Goal: Book appointment/travel/reservation

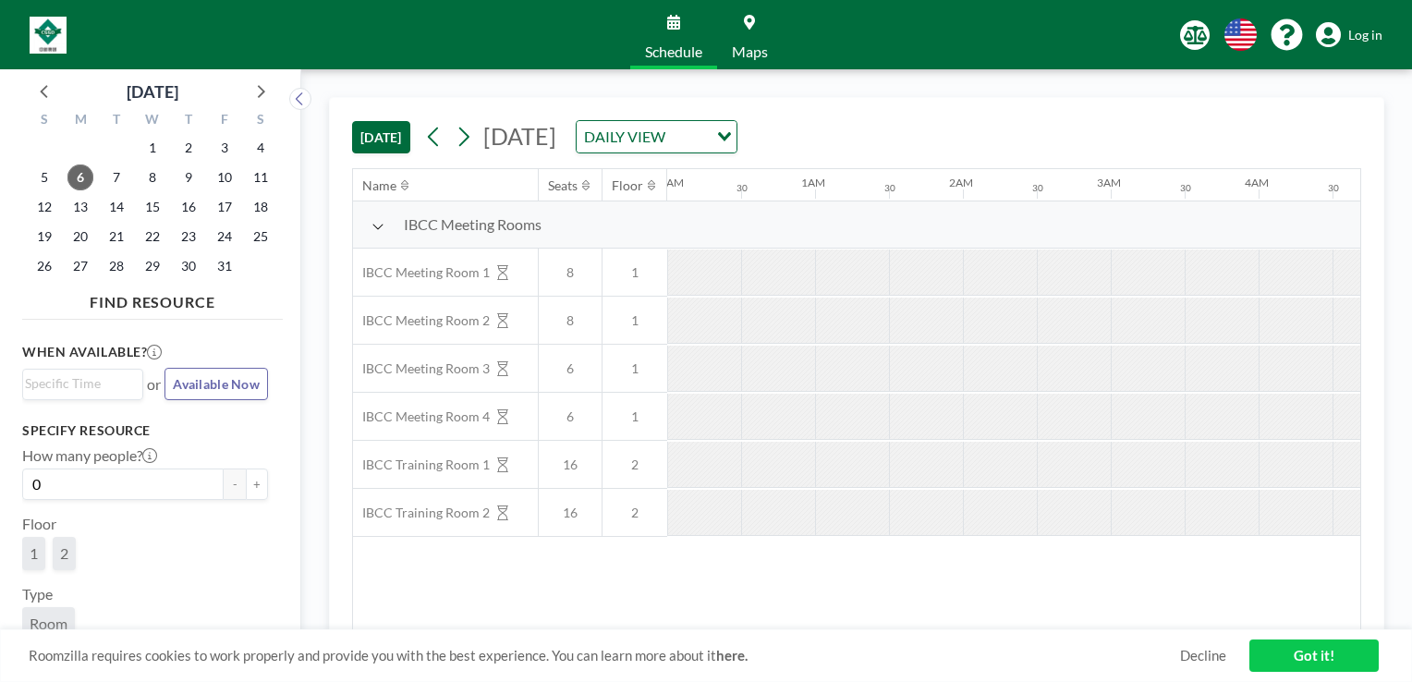
scroll to position [0, 1700]
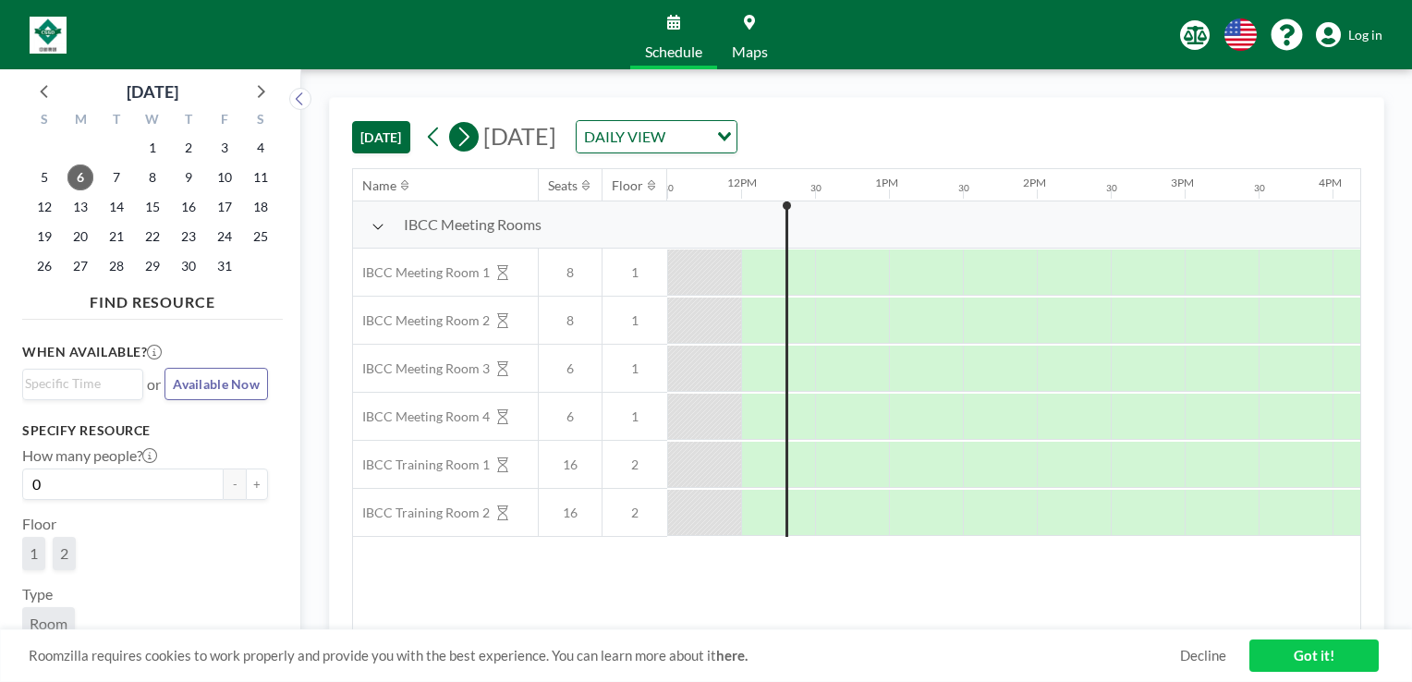
click at [466, 136] on icon at bounding box center [464, 137] width 18 height 28
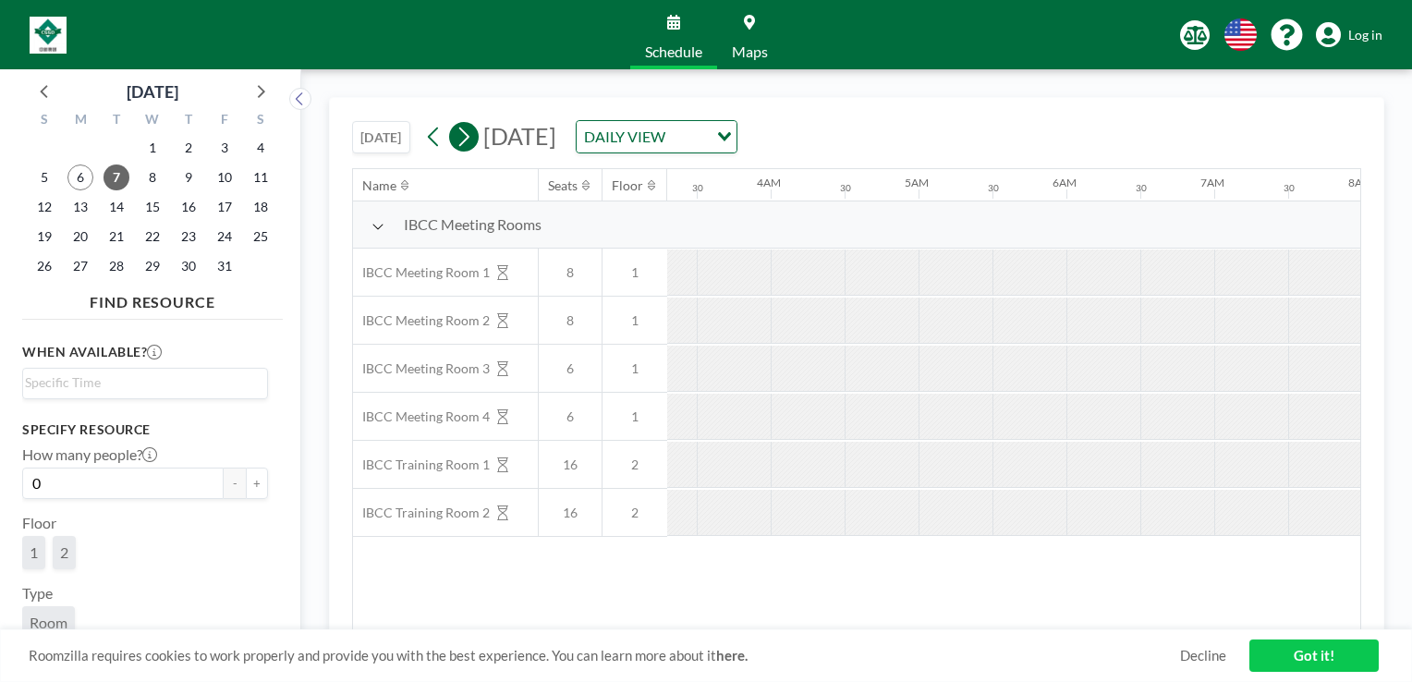
scroll to position [0, 1040]
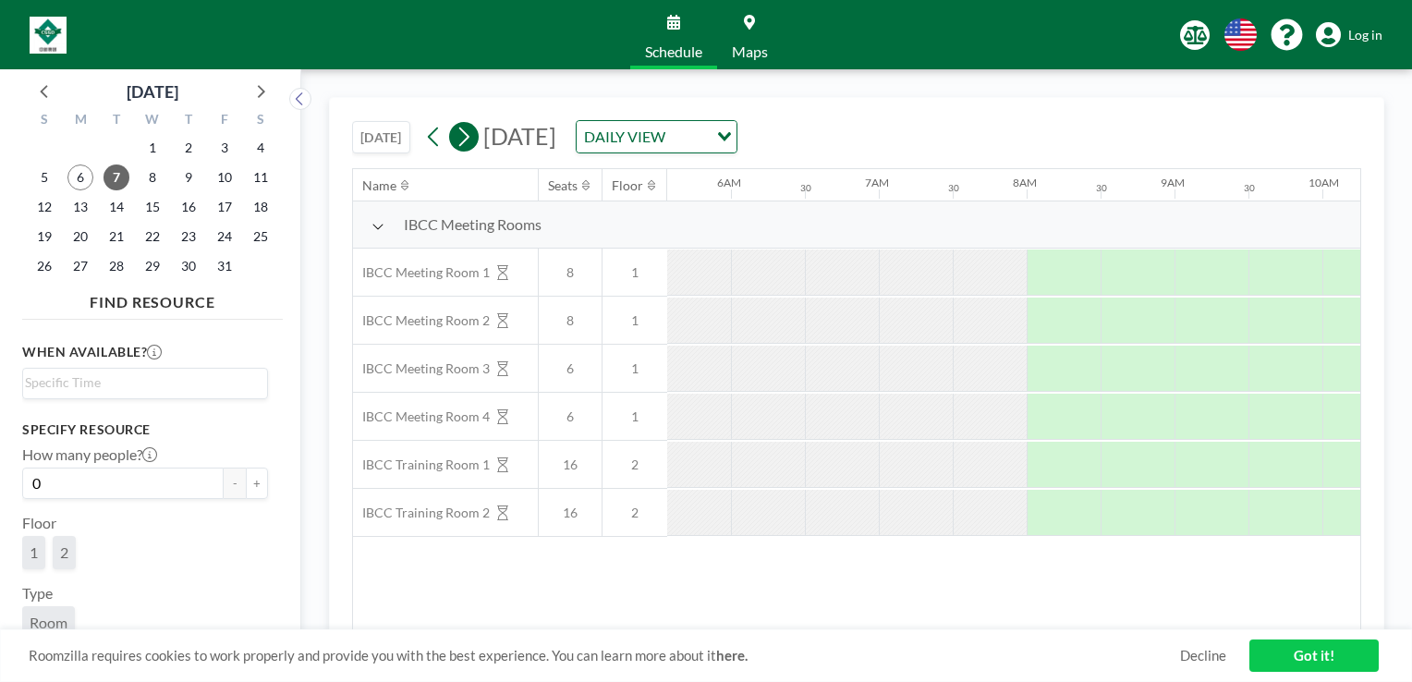
click at [466, 136] on icon at bounding box center [464, 137] width 18 height 28
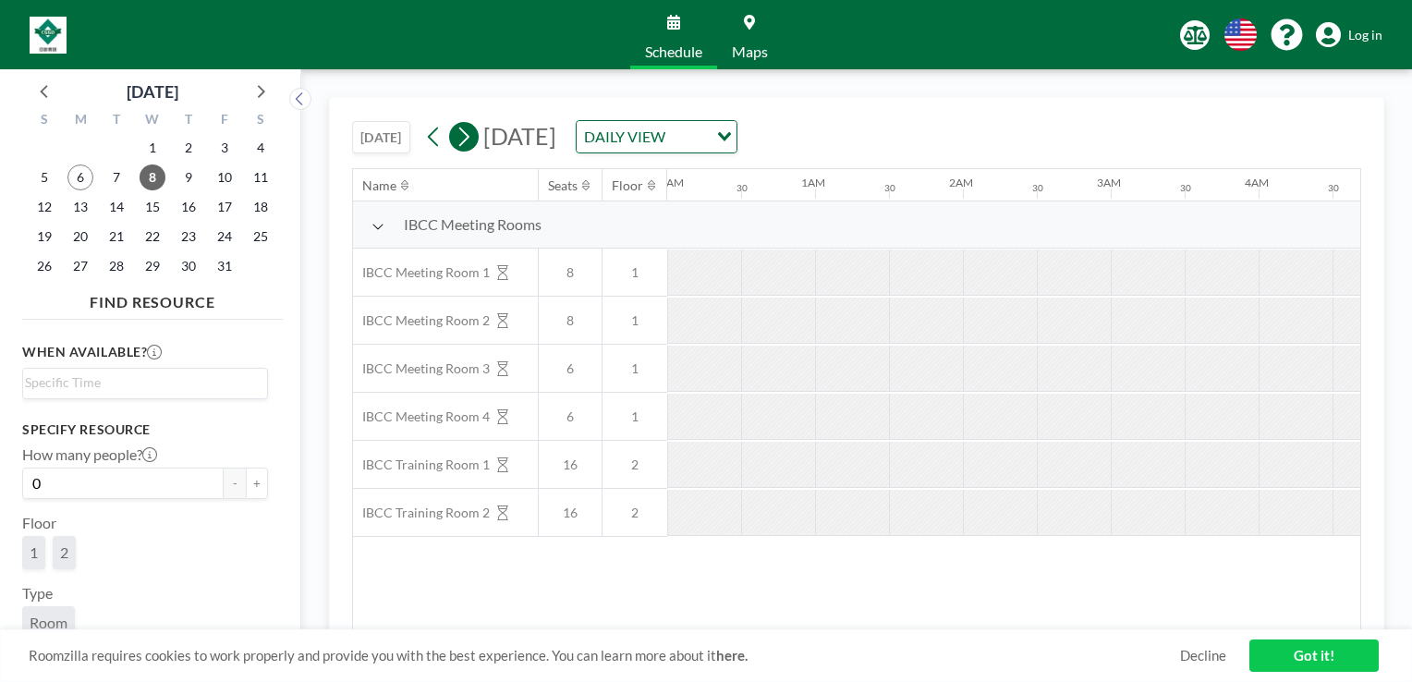
scroll to position [0, 729]
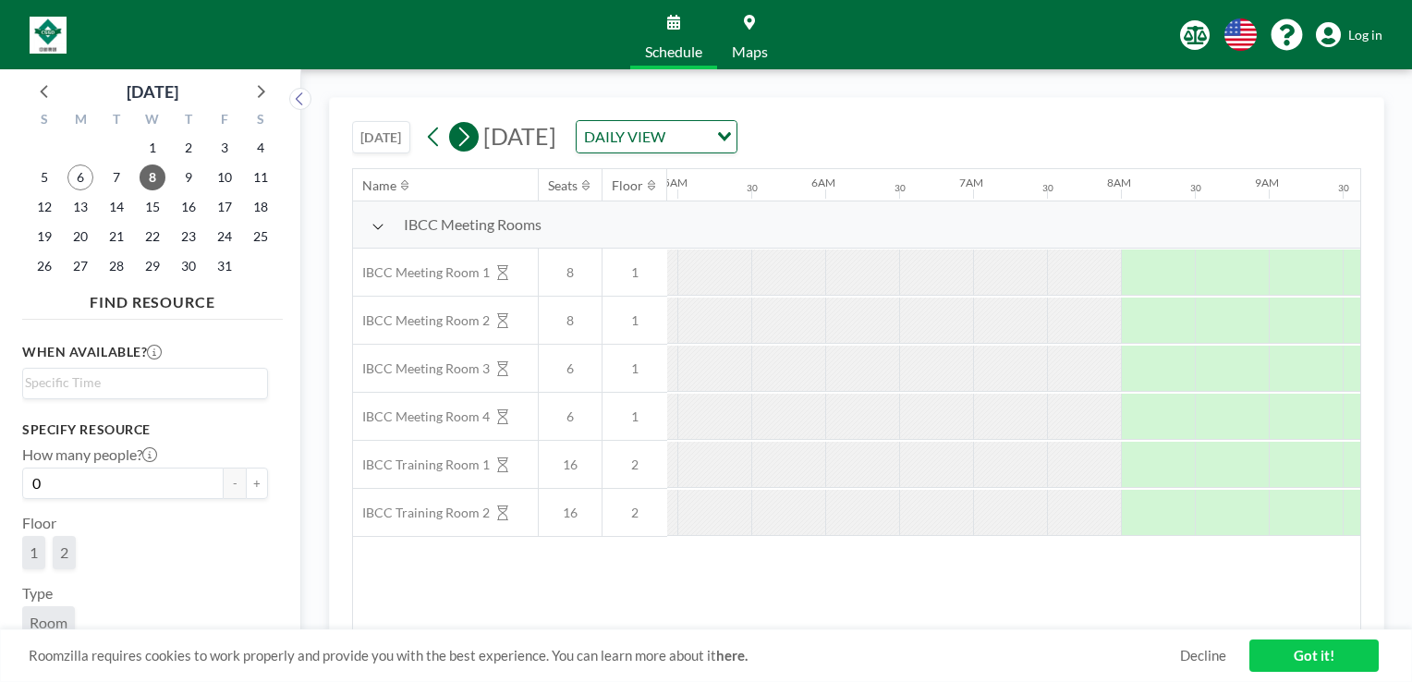
click at [466, 136] on icon at bounding box center [464, 137] width 18 height 28
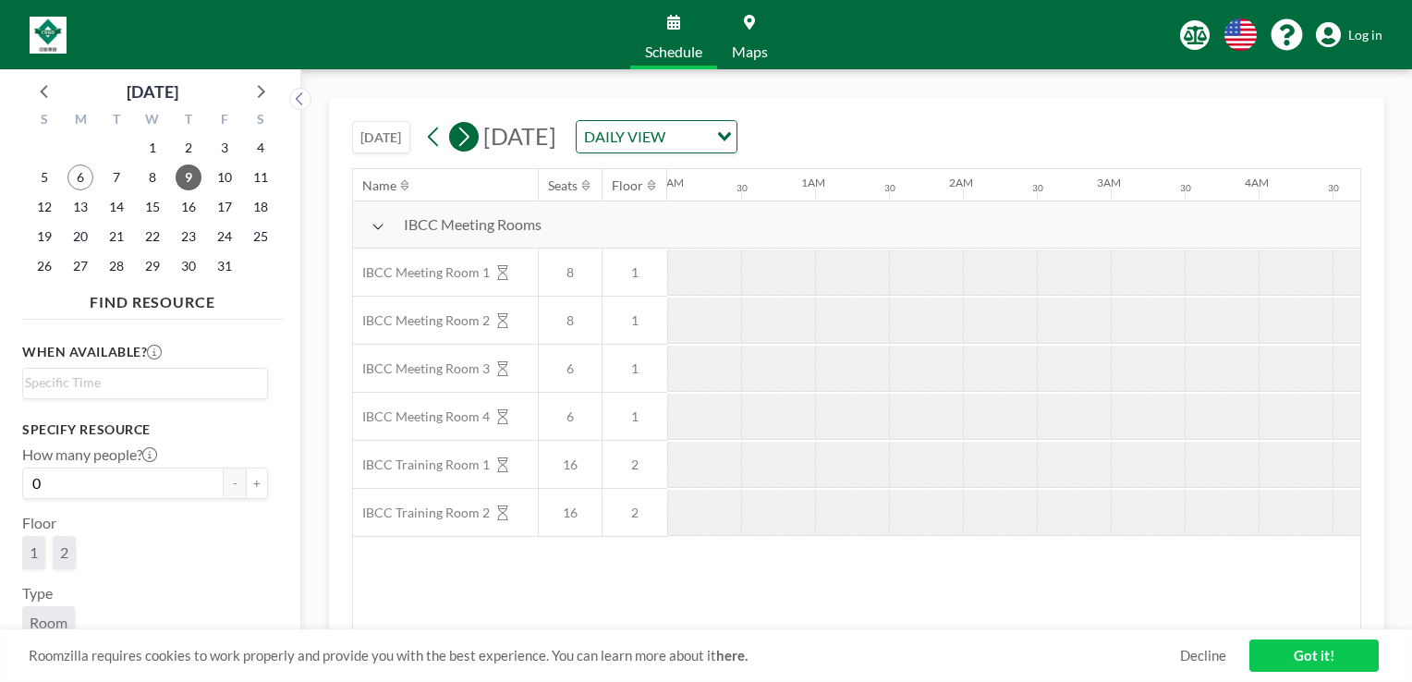
scroll to position [0, 683]
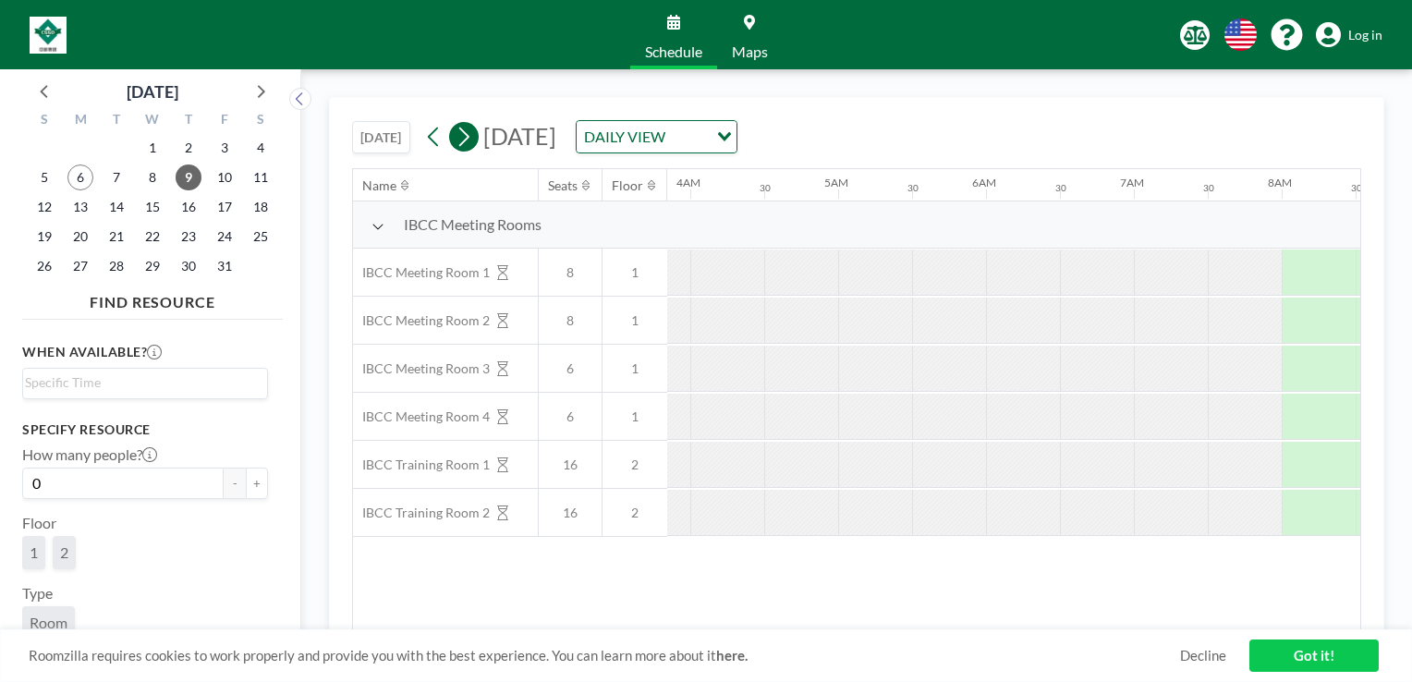
click at [466, 136] on icon at bounding box center [464, 137] width 18 height 28
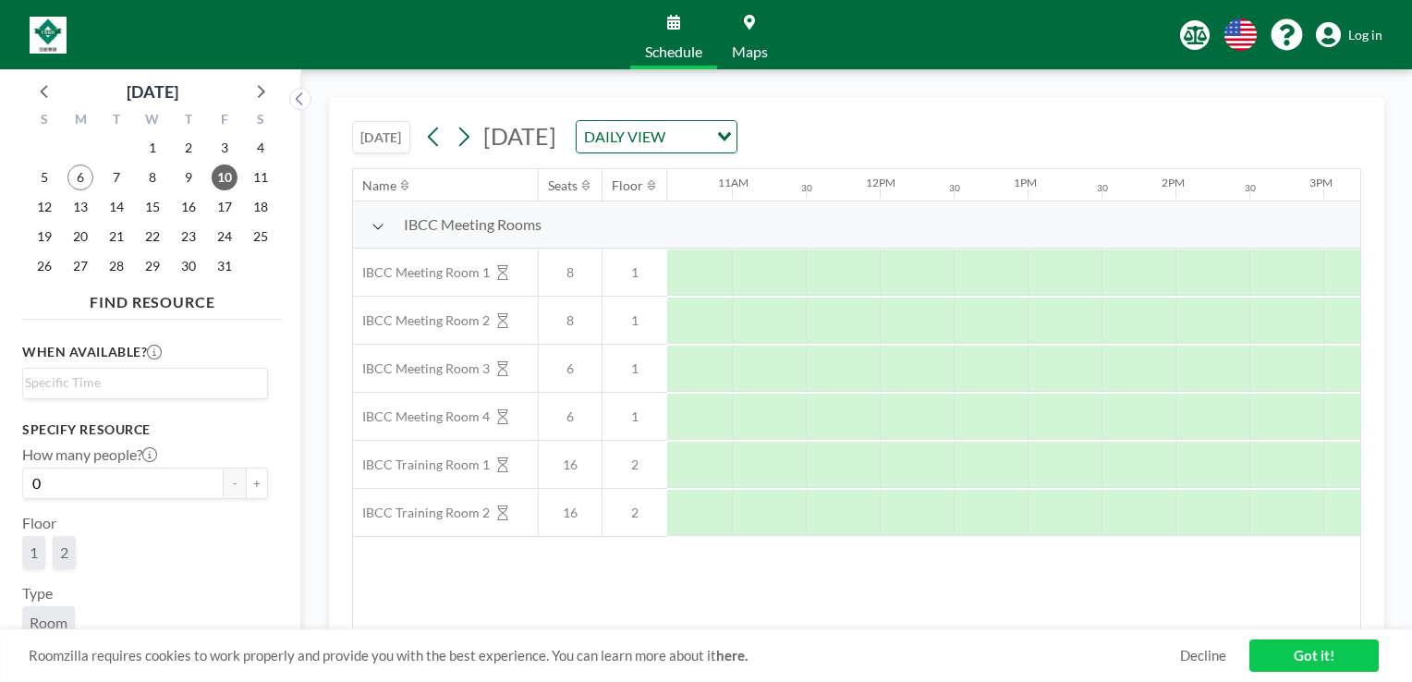
scroll to position [0, 1589]
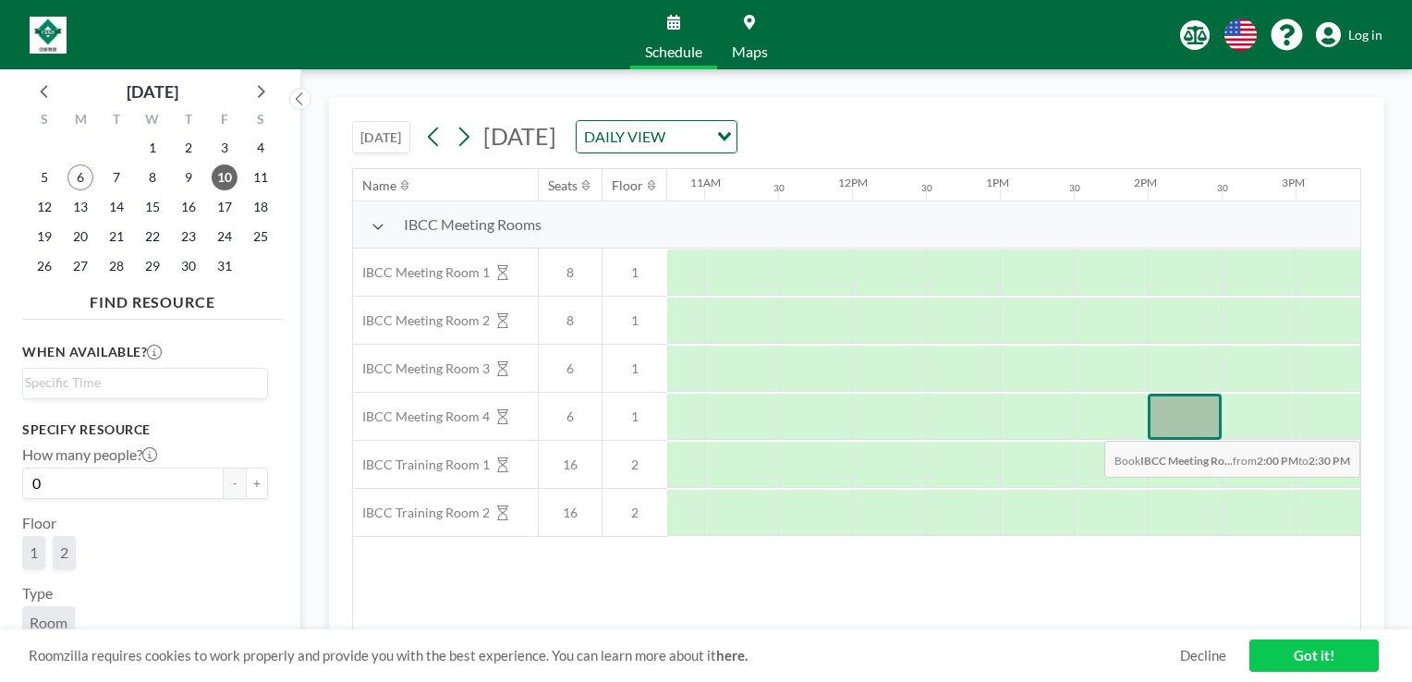
click at [1168, 426] on div at bounding box center [1185, 417] width 74 height 46
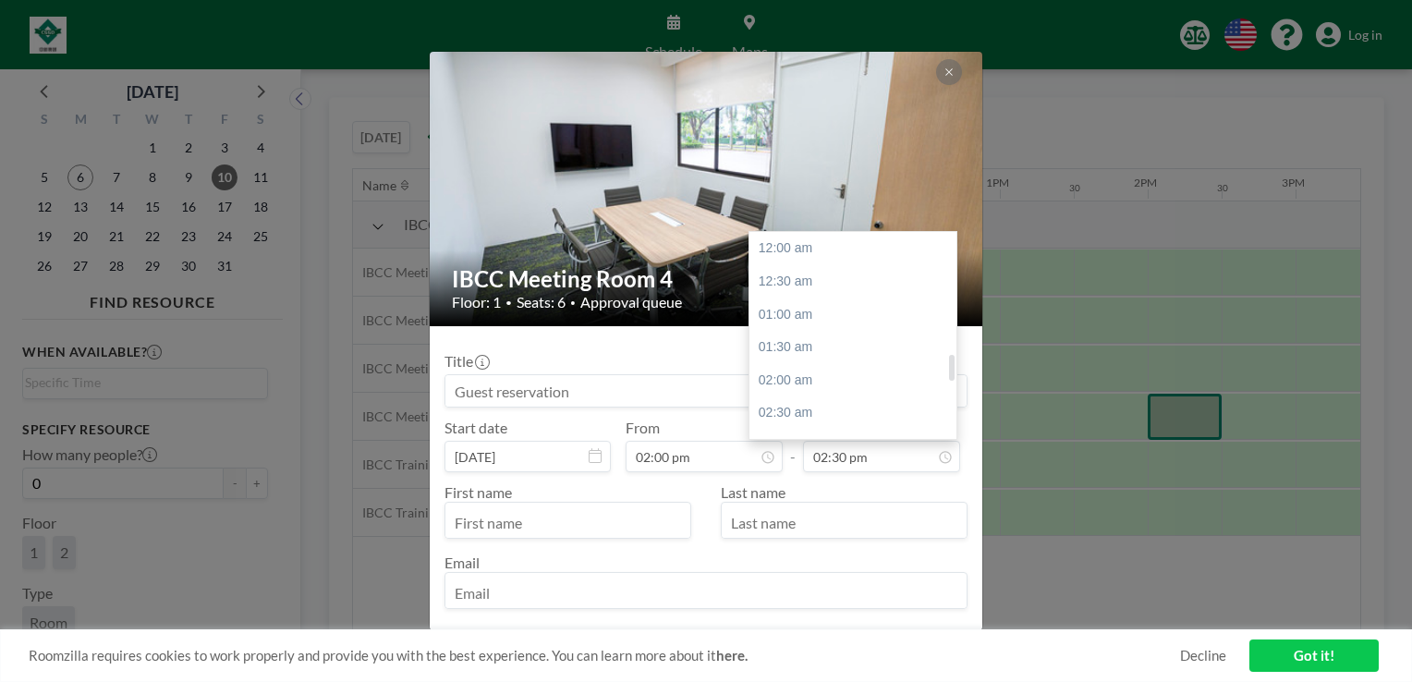
scroll to position [954, 0]
click at [857, 318] on div "03:30 pm" at bounding box center [857, 314] width 216 height 33
type input "03:30 pm"
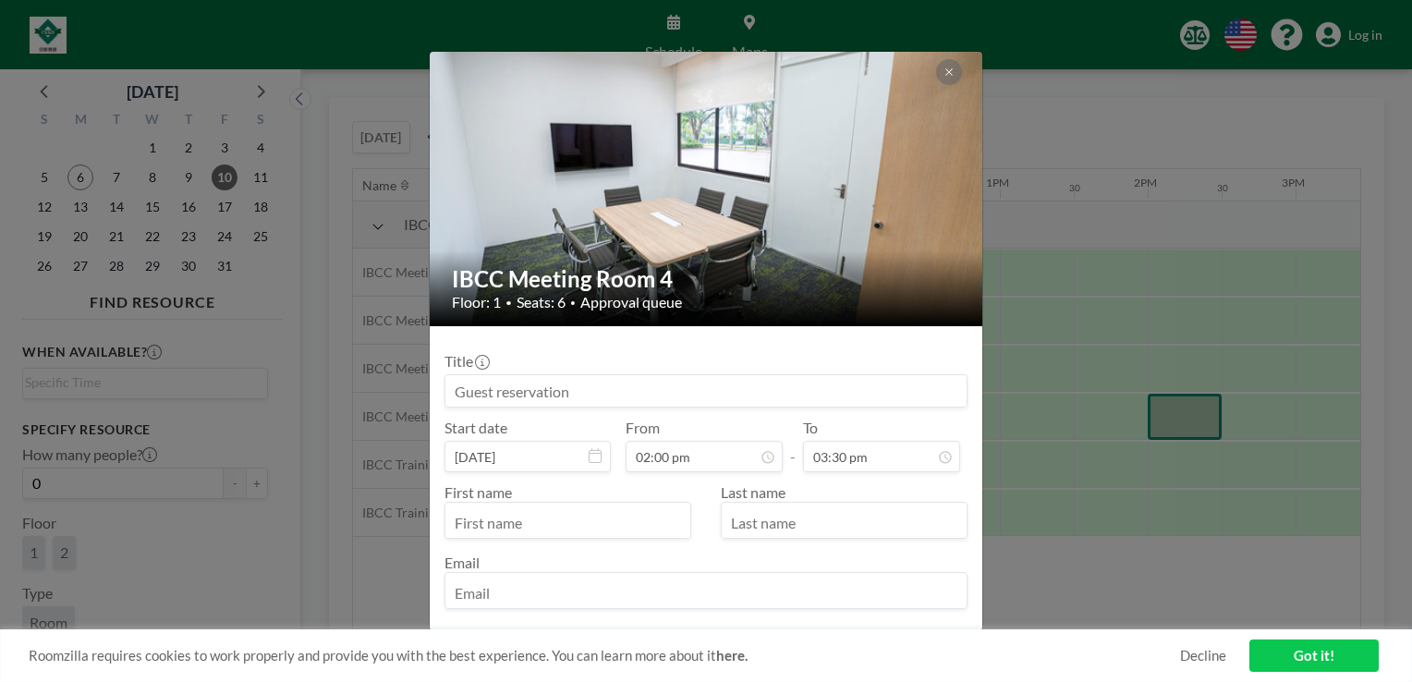
click at [542, 386] on input at bounding box center [705, 390] width 521 height 31
click at [575, 382] on input at bounding box center [705, 390] width 521 height 31
type input "Reserved by [PERSON_NAME]"
click at [593, 539] on div "First name Last name Email" at bounding box center [705, 546] width 523 height 126
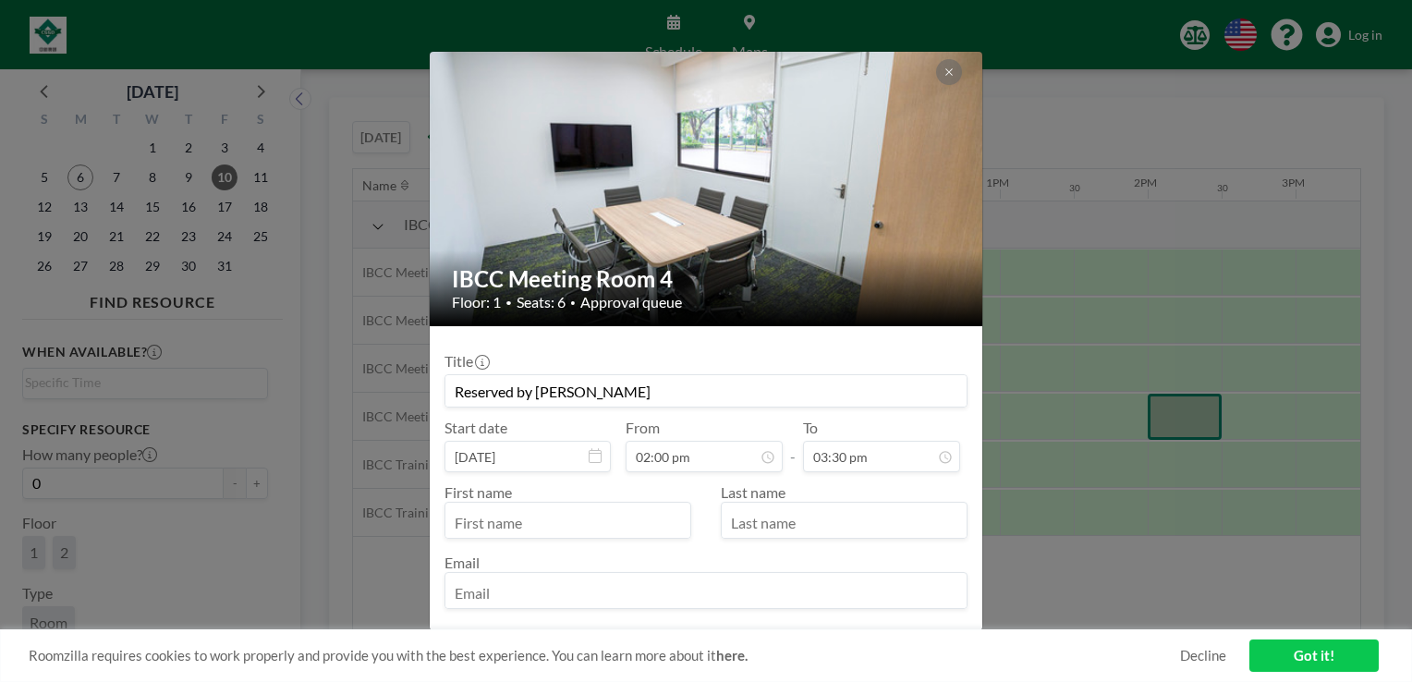
click at [599, 530] on input "text" at bounding box center [567, 521] width 245 height 31
type input "[PERSON_NAME]"
type input "Tong"
type input "[PERSON_NAME][EMAIL_ADDRESS][PERSON_NAME]"
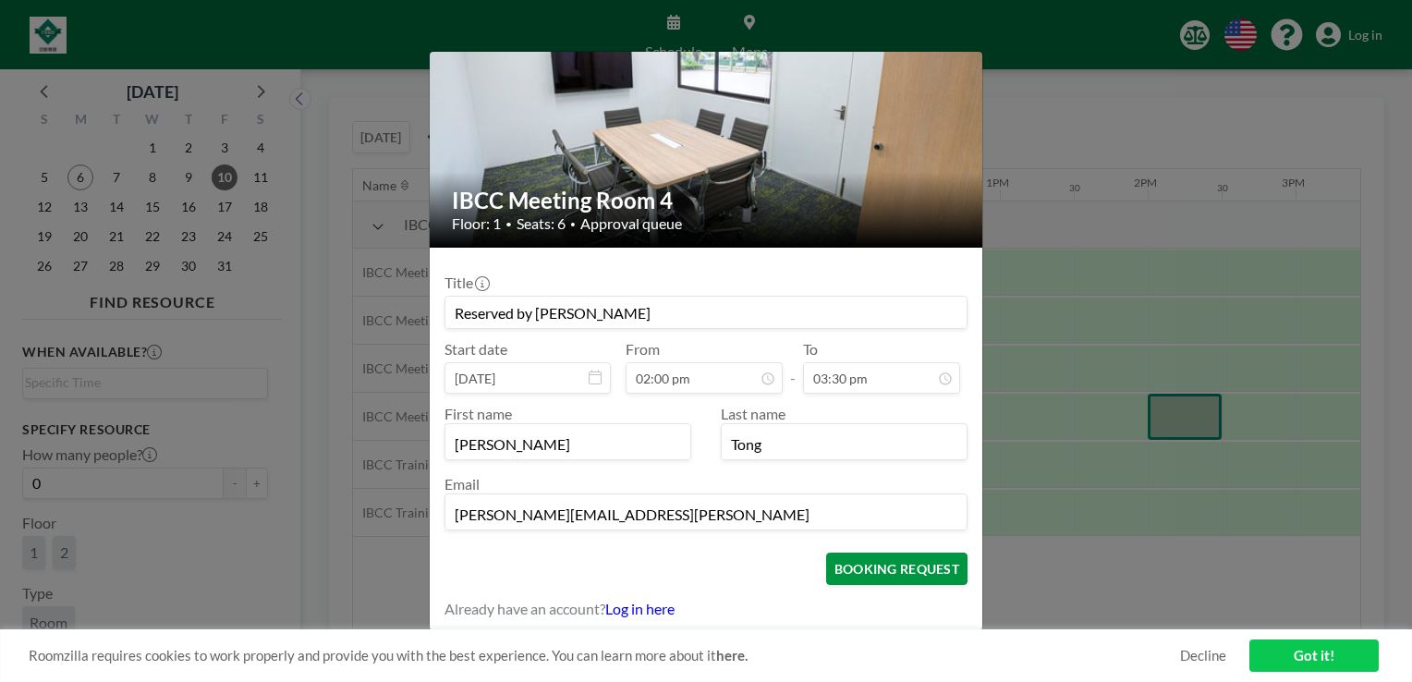
click at [913, 568] on button "BOOKING REQUEST" at bounding box center [896, 569] width 141 height 32
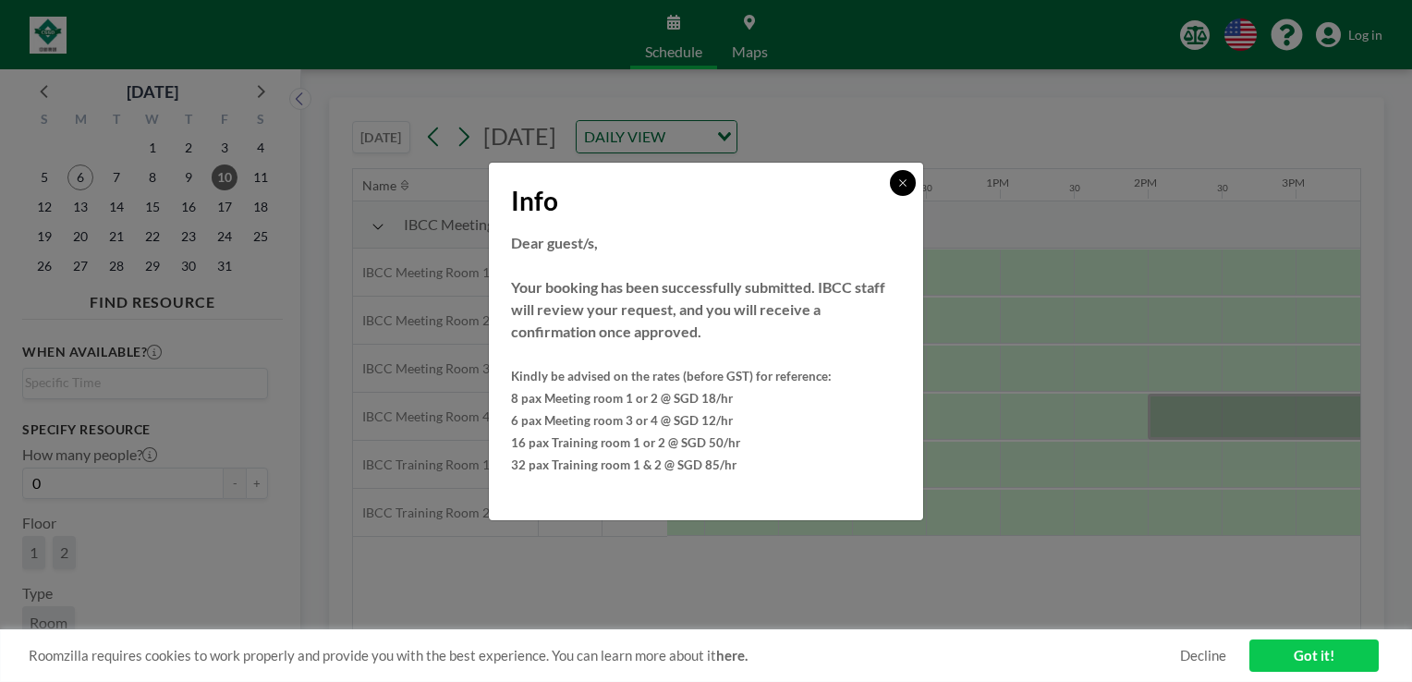
click at [901, 185] on icon at bounding box center [902, 182] width 11 height 11
